Goal: Entertainment & Leisure: Consume media (video, audio)

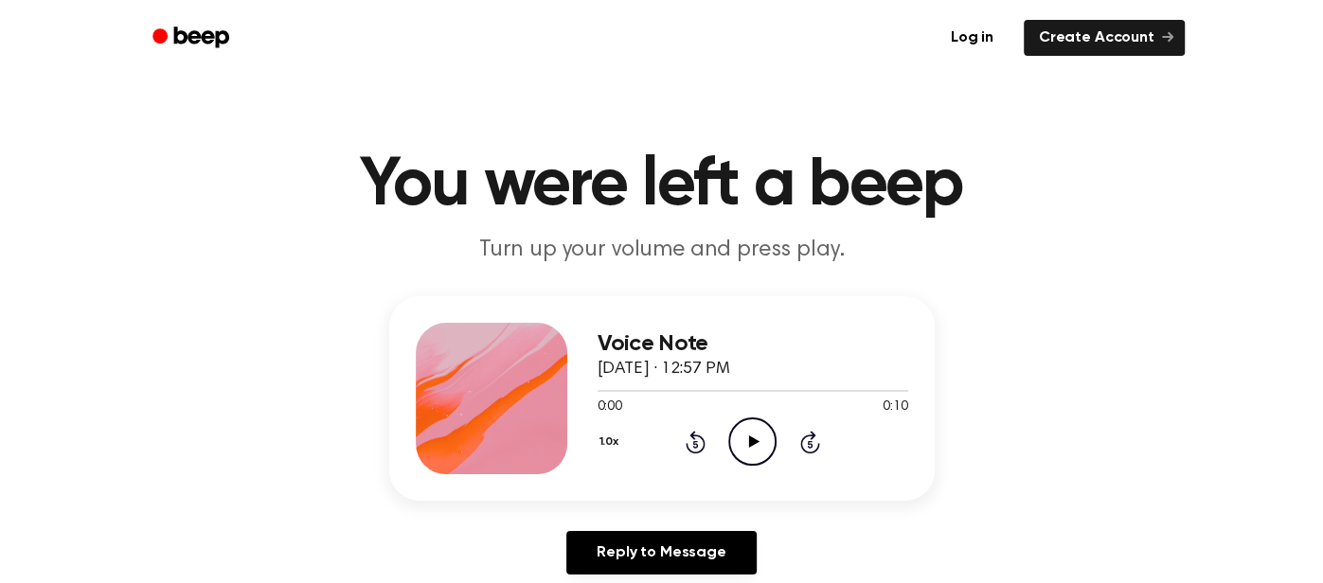
click at [751, 447] on icon "Play Audio" at bounding box center [752, 442] width 48 height 48
click at [758, 434] on icon "Play Audio" at bounding box center [752, 442] width 48 height 48
click at [753, 418] on icon "Play Audio" at bounding box center [752, 442] width 48 height 48
click at [744, 446] on icon "Play Audio" at bounding box center [752, 442] width 48 height 48
click at [831, 497] on div "Voice Note October 2, 2025 · 04:27 PM 0:00 0:08 Your browser does not support t…" at bounding box center [661, 398] width 545 height 205
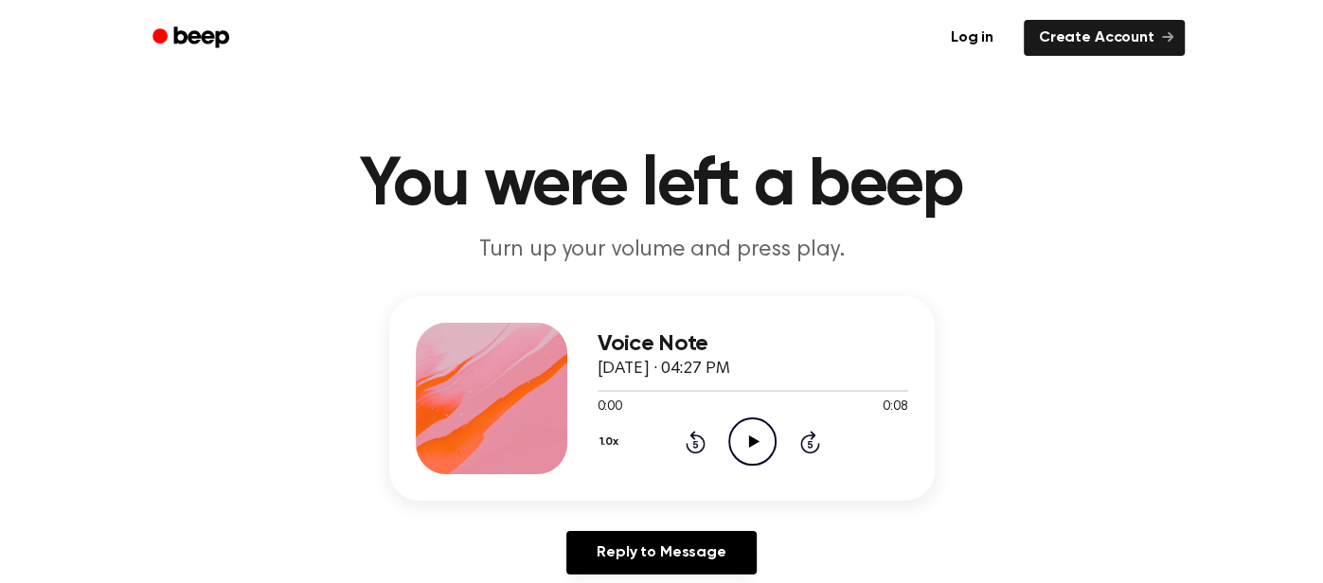
click at [745, 460] on icon "Play Audio" at bounding box center [752, 442] width 48 height 48
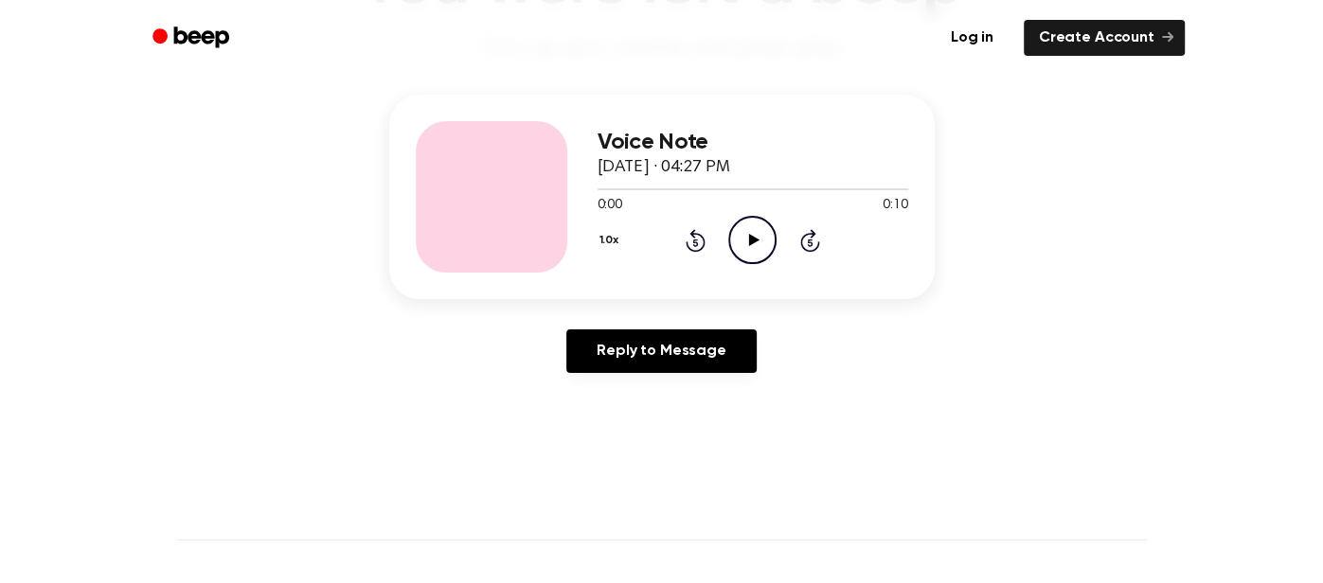
scroll to position [201, 0]
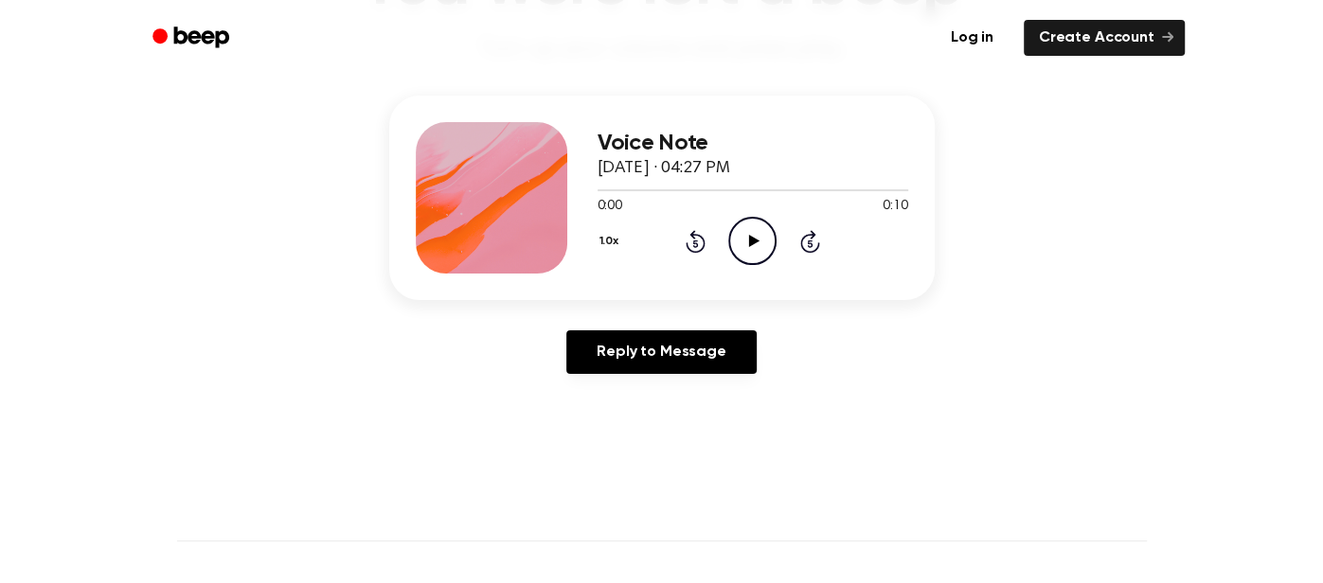
click at [754, 248] on icon "Play Audio" at bounding box center [752, 241] width 48 height 48
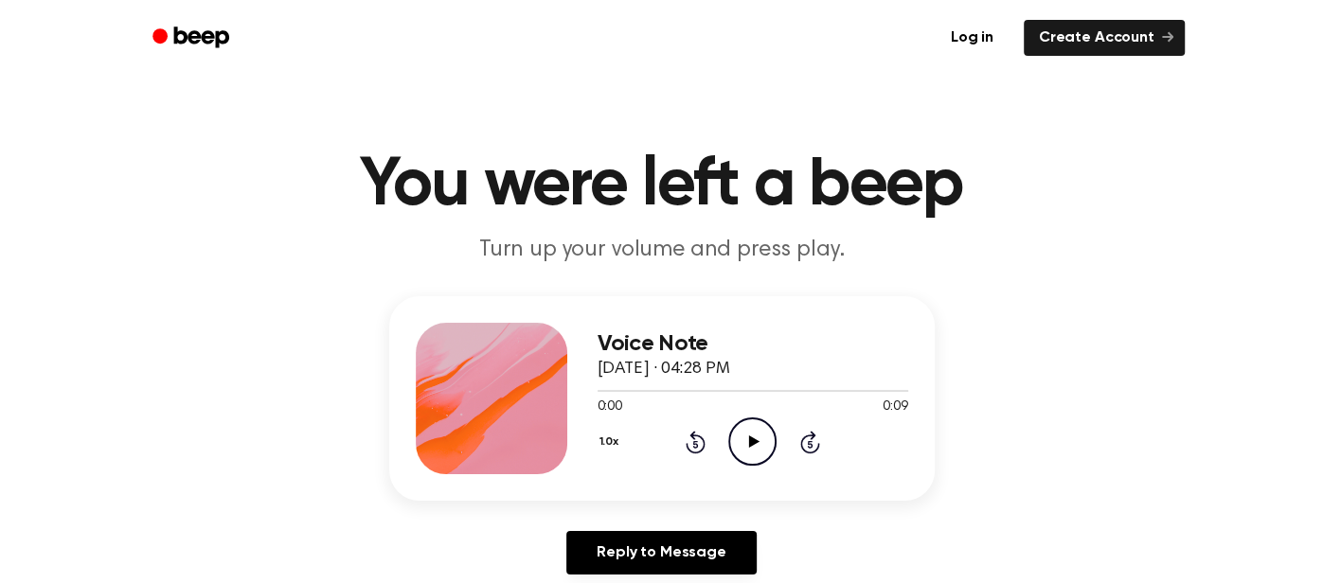
click at [759, 417] on div "0:00 0:09" at bounding box center [752, 408] width 311 height 20
click at [748, 442] on icon "Play Audio" at bounding box center [752, 442] width 48 height 48
click at [719, 429] on div "1.0x Rewind 5 seconds Play Audio Skip 5 seconds" at bounding box center [752, 442] width 311 height 48
click at [737, 428] on icon "Play Audio" at bounding box center [752, 442] width 48 height 48
click at [763, 424] on icon "Play Audio" at bounding box center [752, 442] width 48 height 48
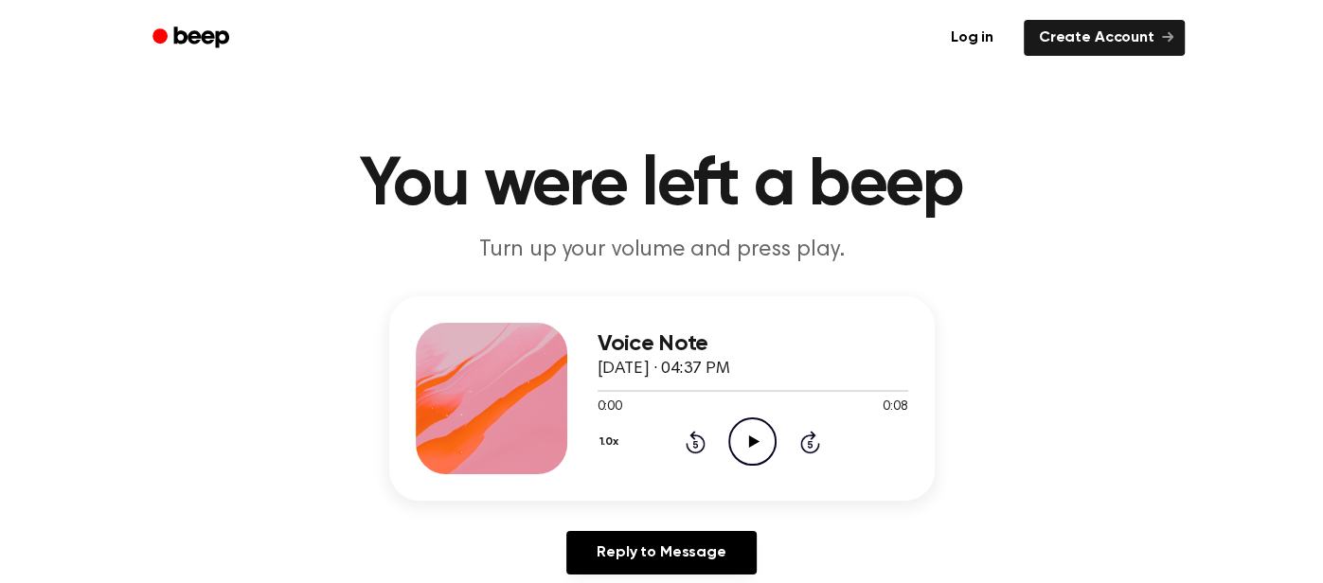
click at [763, 442] on icon "Play Audio" at bounding box center [752, 442] width 48 height 48
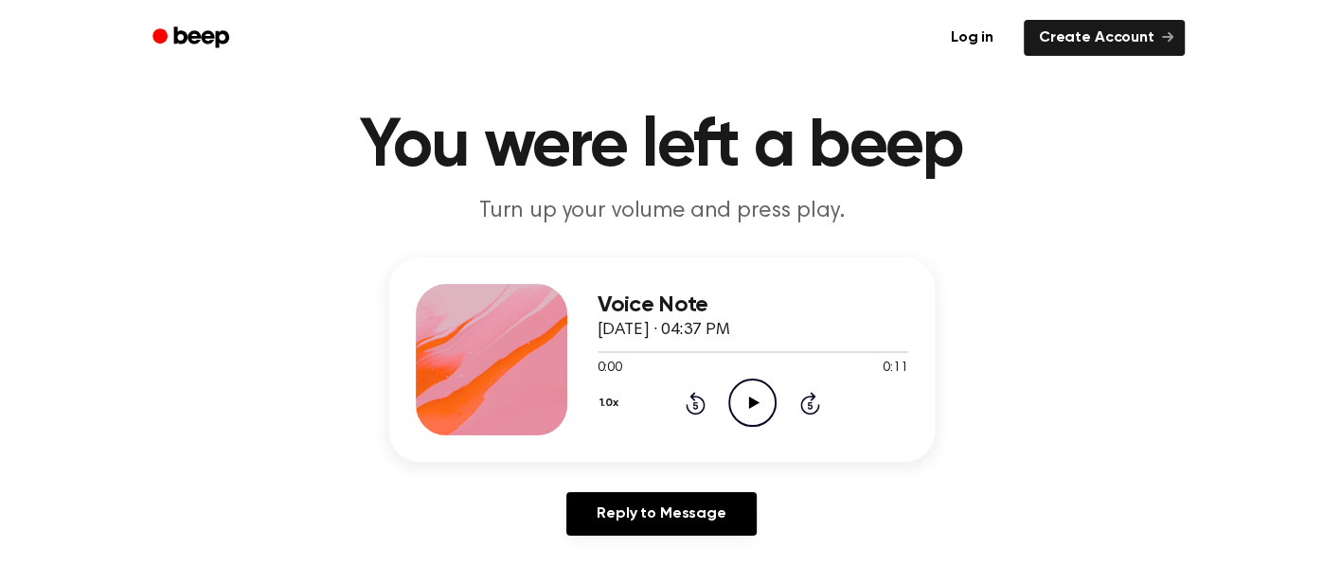
scroll to position [52, 0]
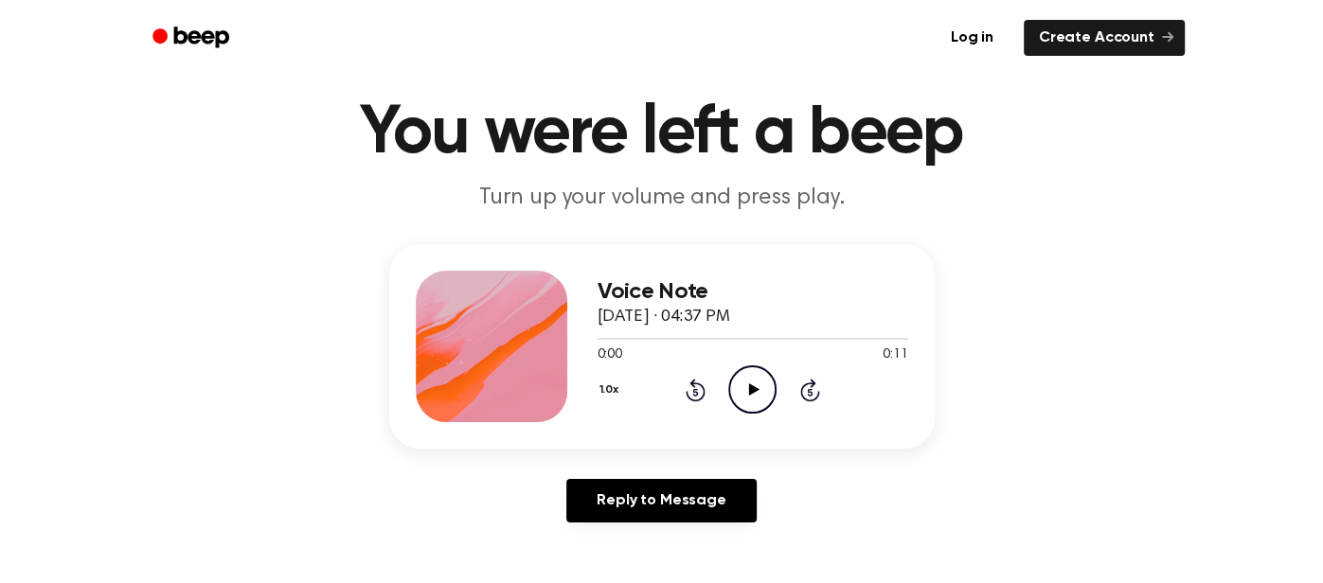
click at [747, 390] on icon "Play Audio" at bounding box center [752, 389] width 48 height 48
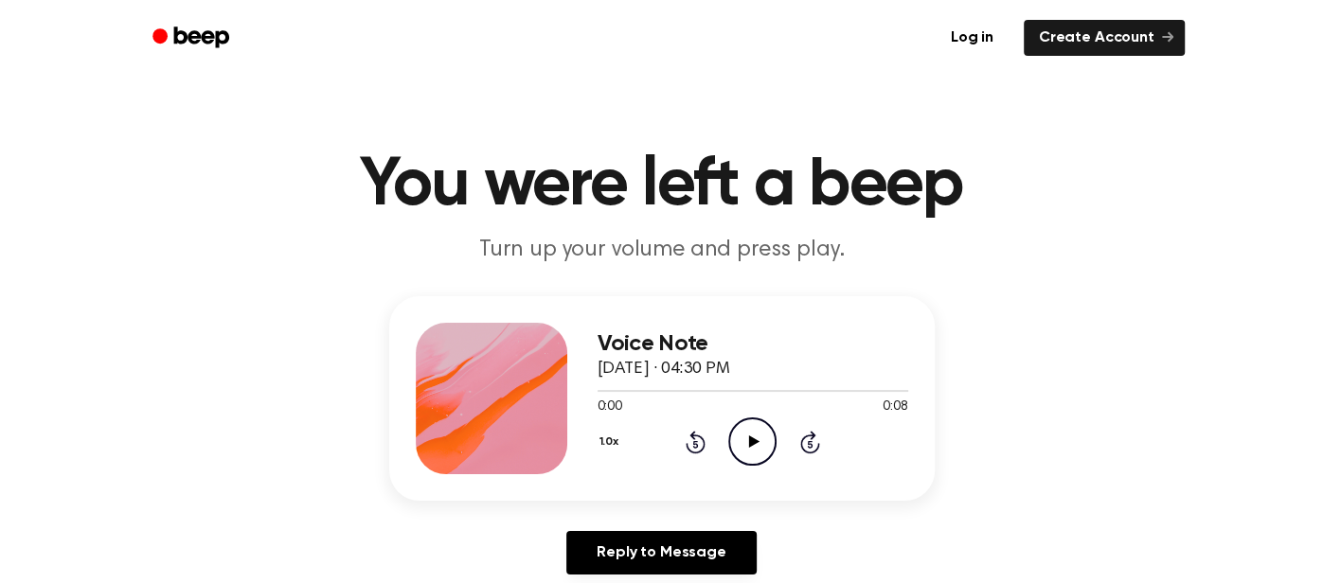
click at [736, 429] on icon "Play Audio" at bounding box center [752, 442] width 48 height 48
